Goal: Find contact information: Find contact information

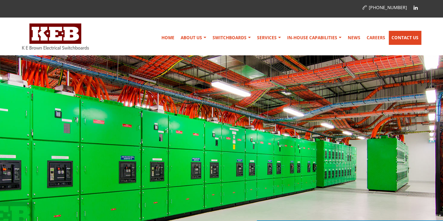
click at [405, 41] on link "Contact Us" at bounding box center [405, 38] width 33 height 14
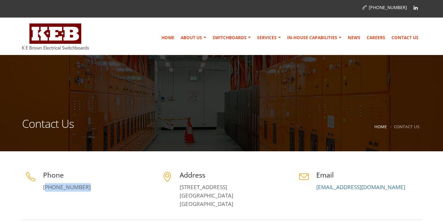
drag, startPoint x: 84, startPoint y: 187, endPoint x: 45, endPoint y: 186, distance: 39.6
click at [45, 186] on p "[PHONE_NUMBER]" at bounding box center [95, 187] width 105 height 8
drag, startPoint x: 38, startPoint y: 187, endPoint x: 96, endPoint y: 190, distance: 58.2
click at [94, 190] on div "Phone (02) 9979 6499" at bounding box center [85, 180] width 126 height 21
click at [100, 190] on p "[PHONE_NUMBER]" at bounding box center [95, 187] width 105 height 8
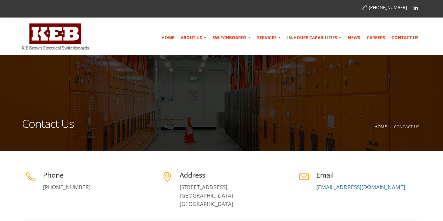
click at [112, 37] on div "Home About Us Australian Made Mission & Values Community Support Company Histor…" at bounding box center [262, 36] width 319 height 30
